Goal: Information Seeking & Learning: Understand process/instructions

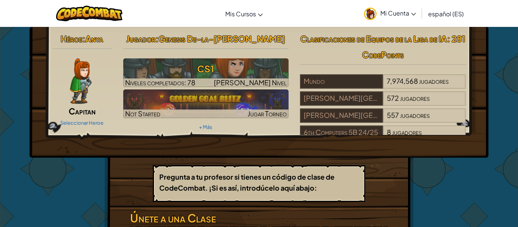
click at [80, 78] on img at bounding box center [81, 80] width 22 height 45
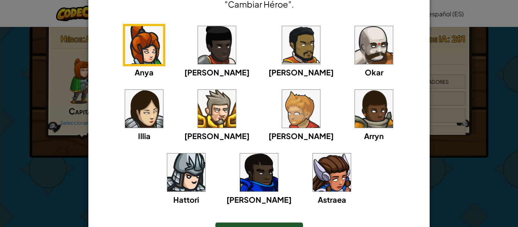
scroll to position [65, 0]
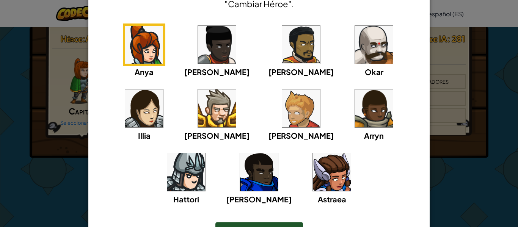
click at [313, 166] on img at bounding box center [332, 172] width 38 height 38
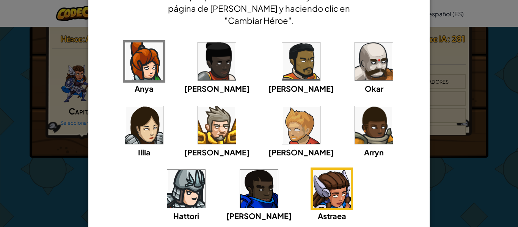
scroll to position [0, 0]
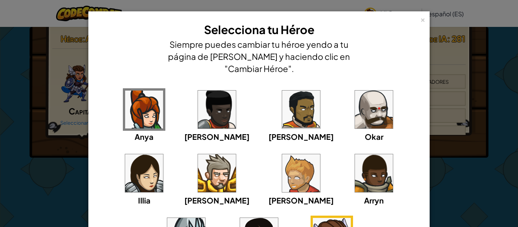
click at [143, 121] on img at bounding box center [144, 110] width 38 height 38
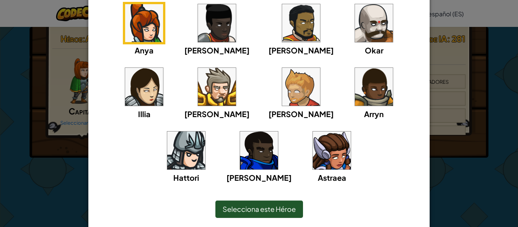
scroll to position [112, 0]
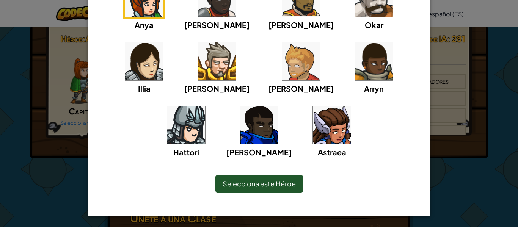
click at [237, 183] on span "Selecciona este Héroe" at bounding box center [259, 183] width 73 height 9
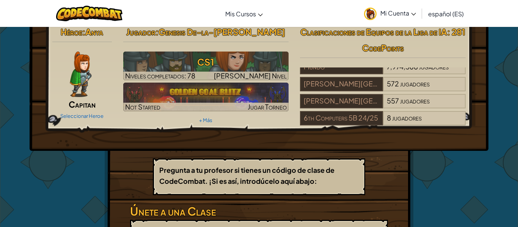
scroll to position [0, 0]
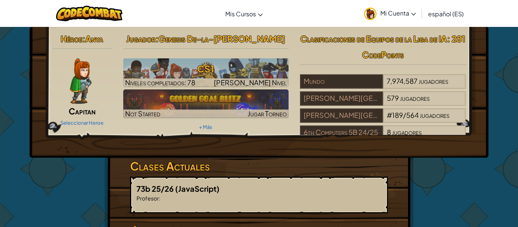
scroll to position [8, 0]
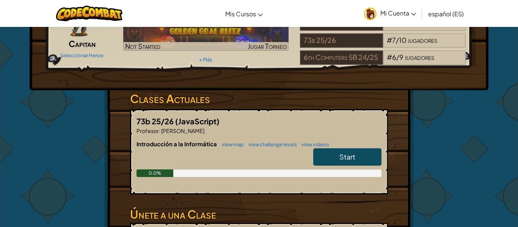
scroll to position [70, 0]
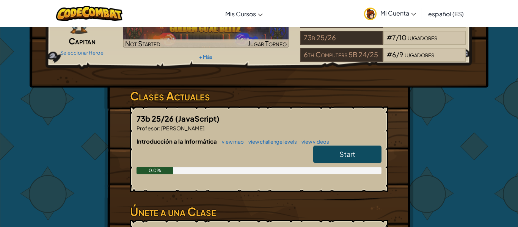
click at [333, 155] on link "Start" at bounding box center [347, 154] width 68 height 17
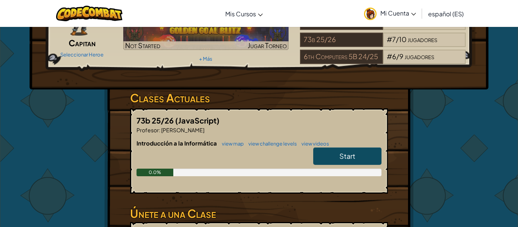
scroll to position [69, 0]
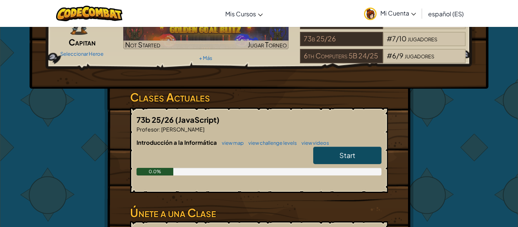
click at [358, 156] on link "Start" at bounding box center [347, 155] width 68 height 17
click at [366, 154] on link "Start" at bounding box center [347, 155] width 68 height 17
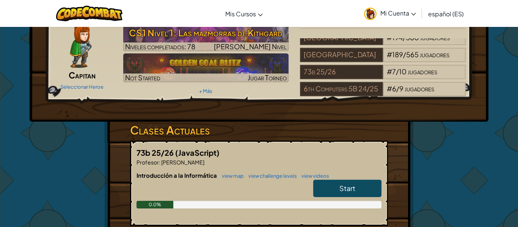
scroll to position [35, 0]
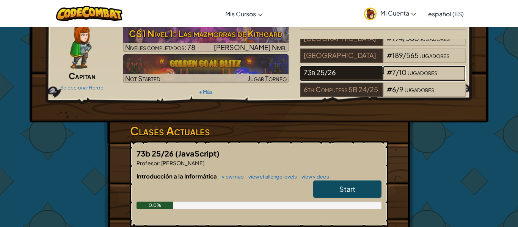
click at [372, 74] on div "73b 25/26" at bounding box center [341, 73] width 83 height 14
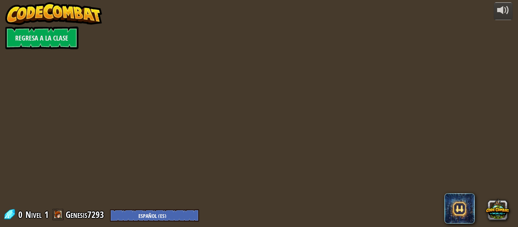
select select "es-ES"
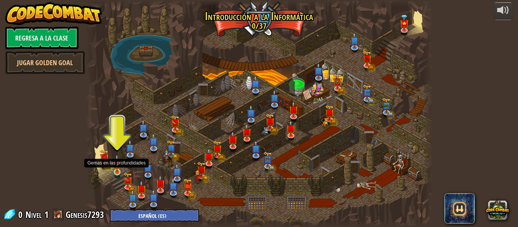
click at [116, 170] on img at bounding box center [117, 163] width 8 height 18
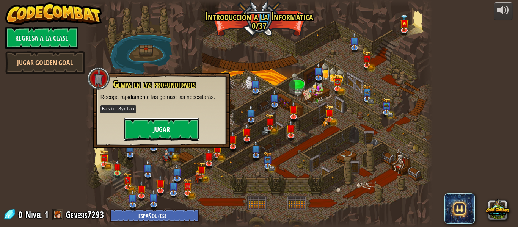
click at [154, 130] on button "Jugar" at bounding box center [162, 129] width 76 height 23
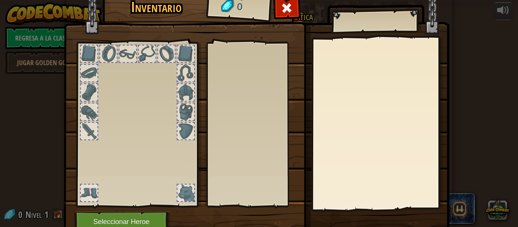
click at [185, 127] on div at bounding box center [185, 131] width 17 height 17
click at [187, 109] on div at bounding box center [185, 112] width 17 height 17
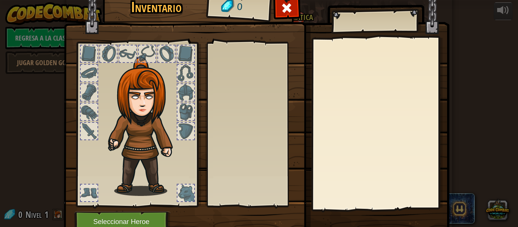
click at [160, 11] on h1 "Inventario" at bounding box center [156, 7] width 97 height 16
click at [96, 52] on div at bounding box center [89, 53] width 17 height 17
click at [99, 52] on div at bounding box center [108, 54] width 18 height 18
click at [131, 56] on div at bounding box center [127, 53] width 17 height 17
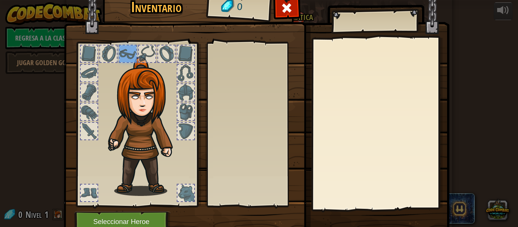
drag, startPoint x: 131, startPoint y: 56, endPoint x: 144, endPoint y: 81, distance: 27.5
click at [144, 81] on div at bounding box center [136, 122] width 125 height 171
click at [285, 92] on div at bounding box center [254, 124] width 89 height 158
click at [182, 131] on div at bounding box center [185, 131] width 17 height 17
click at [183, 115] on div at bounding box center [185, 112] width 17 height 17
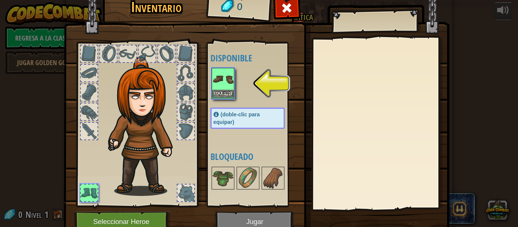
click at [214, 87] on img at bounding box center [222, 79] width 21 height 21
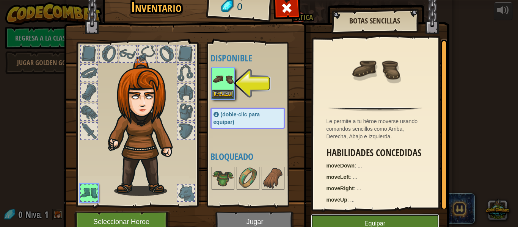
click at [333, 221] on button "Equipar" at bounding box center [375, 223] width 128 height 19
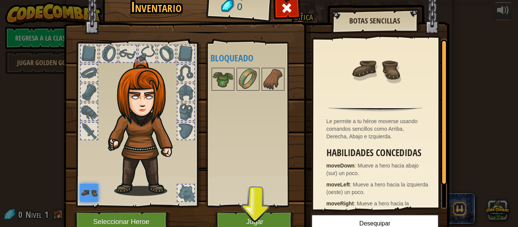
click at [77, 192] on div at bounding box center [136, 122] width 125 height 171
click at [80, 191] on img at bounding box center [89, 193] width 18 height 18
click at [90, 113] on div at bounding box center [89, 112] width 17 height 17
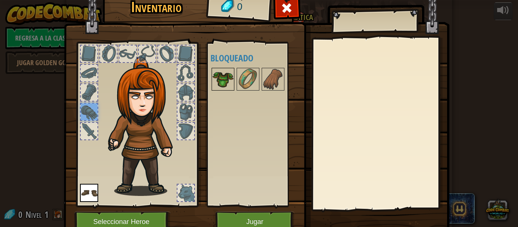
click at [222, 79] on img at bounding box center [222, 79] width 21 height 21
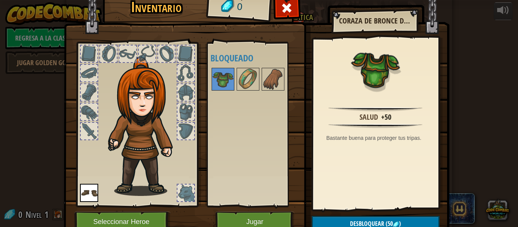
click at [84, 192] on img at bounding box center [89, 193] width 18 height 18
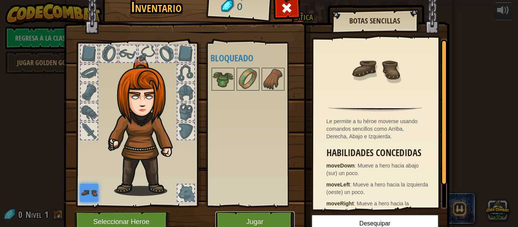
click at [255, 215] on button "Jugar" at bounding box center [254, 222] width 79 height 21
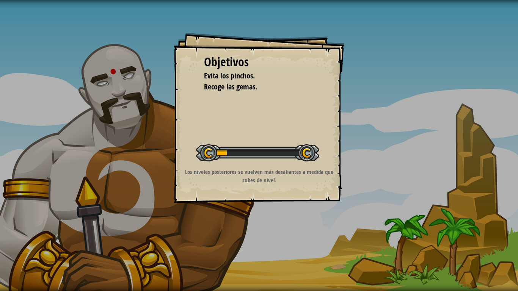
click at [240, 149] on div at bounding box center [257, 152] width 123 height 17
click at [488, 190] on div "Objetivos Evita los [PERSON_NAME]. Recoge las gemas. Iniciar Nivel Error al car…" at bounding box center [259, 145] width 518 height 291
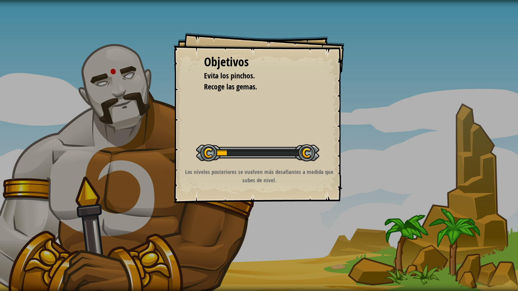
click at [487, 190] on div "Objetivos Evita los [PERSON_NAME]. Recoge las gemas. Iniciar Nivel Error al car…" at bounding box center [259, 145] width 518 height 291
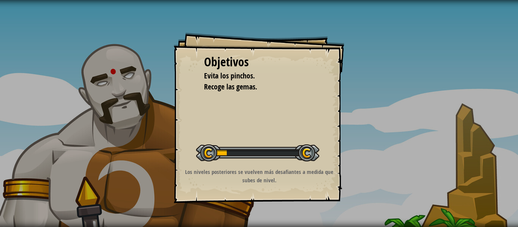
click at [251, 114] on div "Objetivos Evita los [PERSON_NAME]. Recoge las gemas. Iniciar Nivel Error al car…" at bounding box center [259, 118] width 171 height 171
click at [371, 171] on div "Objetivos Evita los [PERSON_NAME]. Recoge las gemas. Iniciar Nivel Error al car…" at bounding box center [259, 113] width 518 height 227
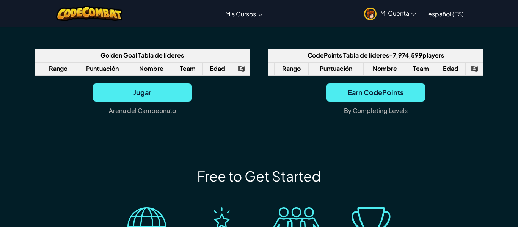
scroll to position [540, 0]
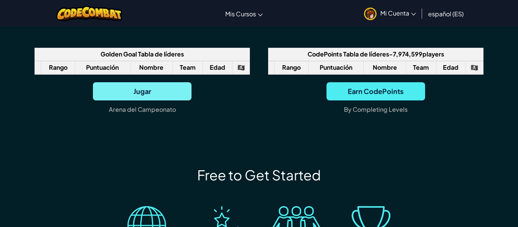
click at [152, 100] on span "Jugar" at bounding box center [142, 91] width 99 height 18
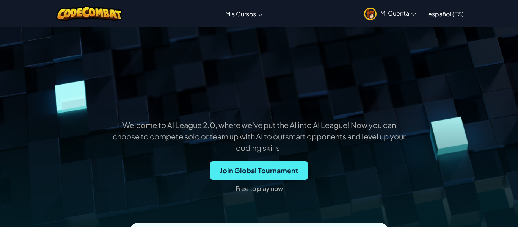
scroll to position [0, 0]
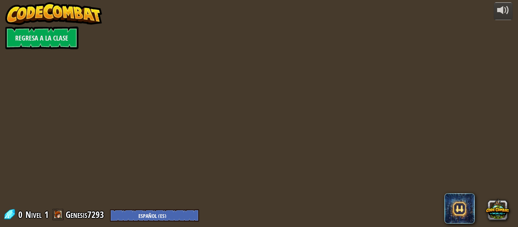
select select "es-ES"
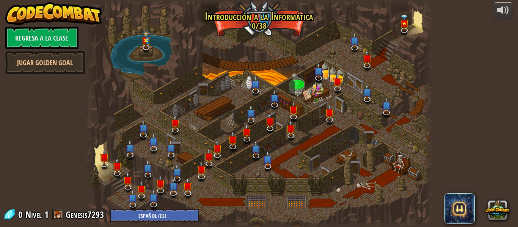
select select "es-ES"
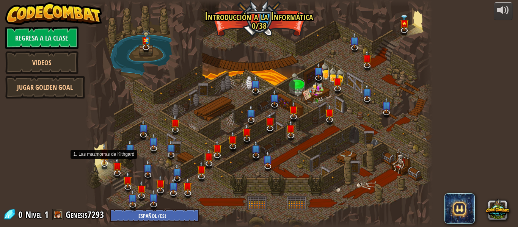
select select "es-ES"
click at [105, 160] on img at bounding box center [104, 153] width 9 height 21
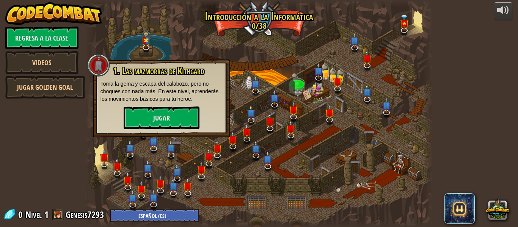
select select "es-ES"
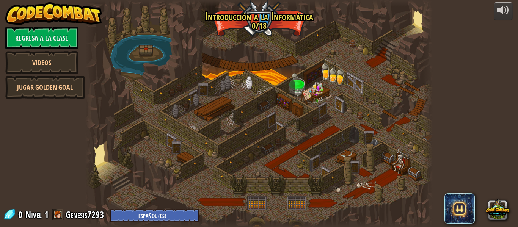
select select "es-ES"
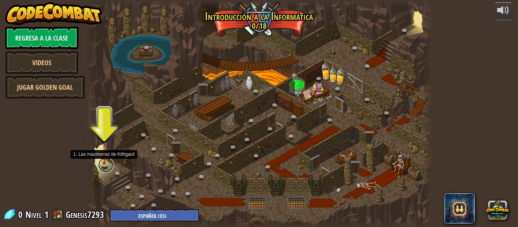
click at [108, 167] on link at bounding box center [105, 164] width 15 height 15
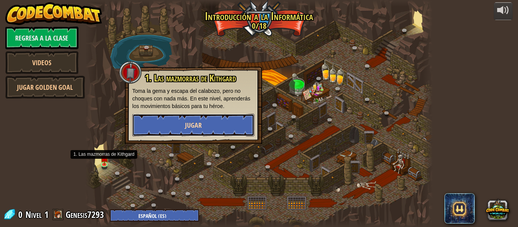
click at [151, 130] on button "Jugar" at bounding box center [193, 125] width 122 height 23
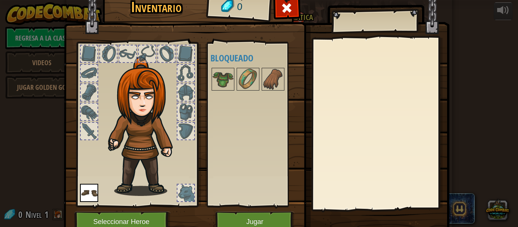
click at [97, 193] on img at bounding box center [89, 193] width 18 height 18
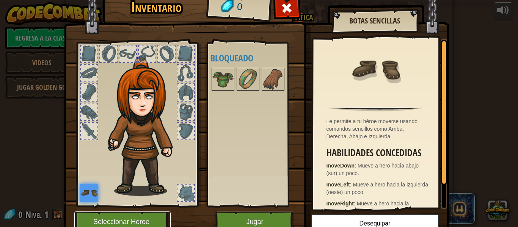
click at [125, 220] on button "Seleccionar Heroe" at bounding box center [122, 222] width 96 height 21
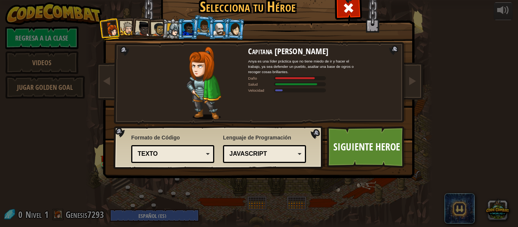
click at [300, 156] on div "JavaScript" at bounding box center [264, 154] width 73 height 12
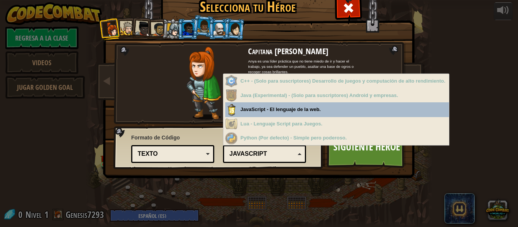
click at [300, 156] on div "JavaScript" at bounding box center [264, 154] width 73 height 12
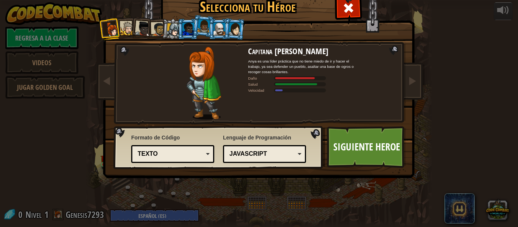
click at [202, 155] on div "Texto" at bounding box center [171, 154] width 66 height 9
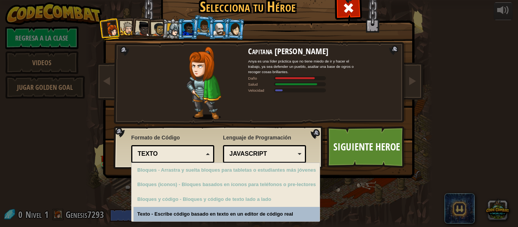
click at [269, 54] on h2 "Capitana [PERSON_NAME]" at bounding box center [301, 51] width 106 height 9
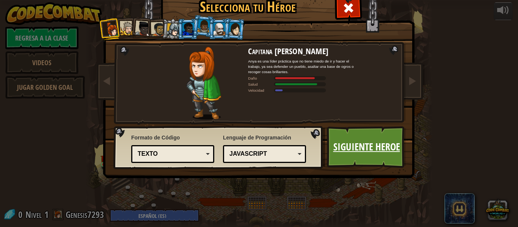
click at [345, 153] on link "Siguiente Heroe" at bounding box center [366, 147] width 79 height 42
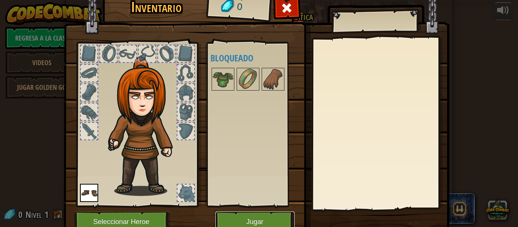
click at [262, 220] on button "Jugar" at bounding box center [254, 222] width 79 height 21
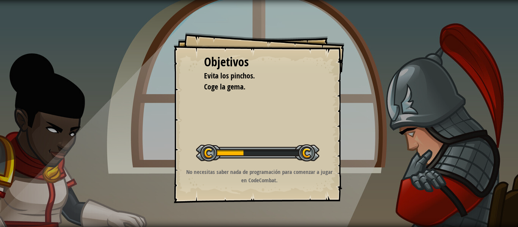
click at [359, 107] on div "Objetivos Evita los [PERSON_NAME]. Coge la [PERSON_NAME]. Iniciar Nivel Error a…" at bounding box center [259, 113] width 518 height 227
click at [230, 106] on div "Objetivos Evita los [PERSON_NAME]. Coge la [PERSON_NAME]. Iniciar Nivel Error a…" at bounding box center [259, 118] width 171 height 171
